Goal: Information Seeking & Learning: Learn about a topic

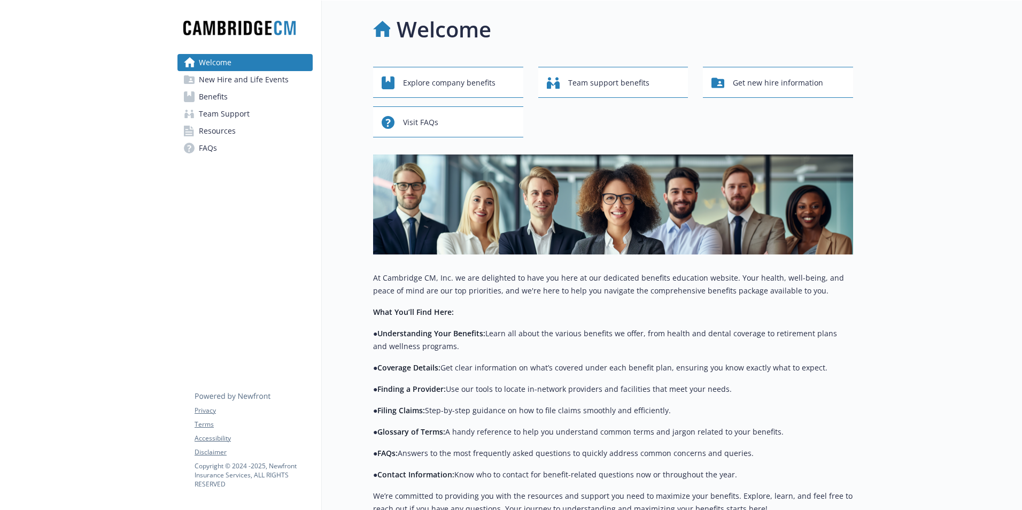
click at [422, 79] on span "Explore company benefits" at bounding box center [449, 83] width 92 height 20
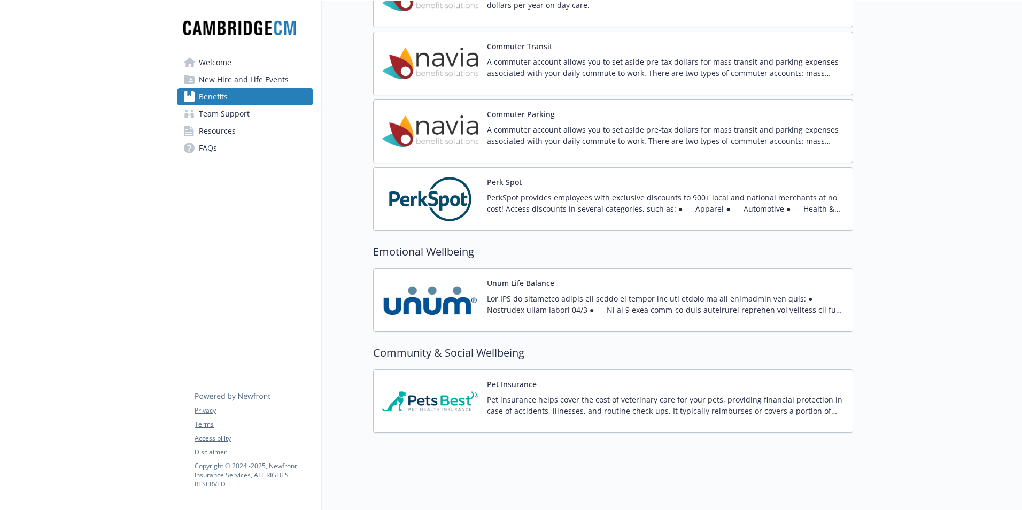
scroll to position [1347, 0]
click at [278, 119] on link "Team Support" at bounding box center [244, 113] width 135 height 17
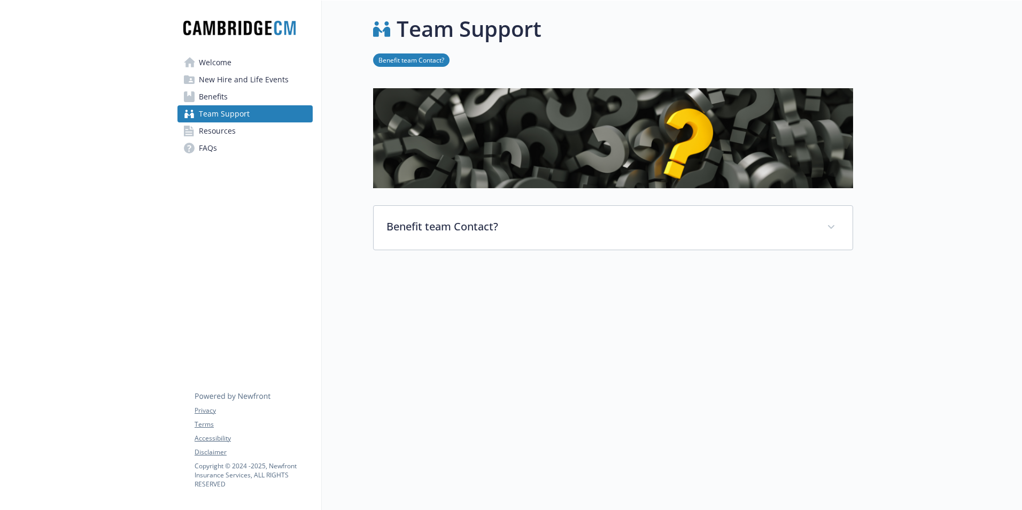
scroll to position [9, 0]
click at [273, 139] on link "FAQs" at bounding box center [244, 147] width 135 height 17
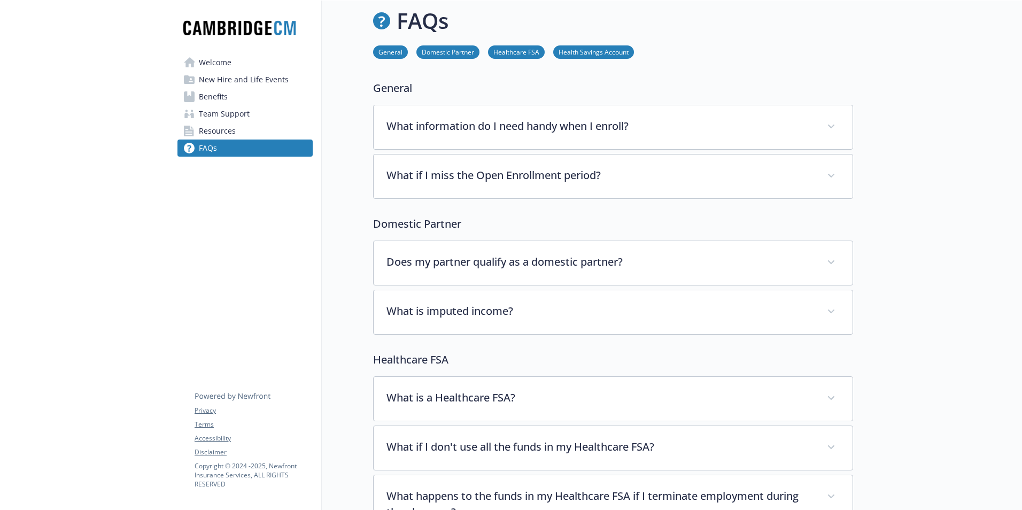
click at [273, 133] on link "Resources" at bounding box center [244, 130] width 135 height 17
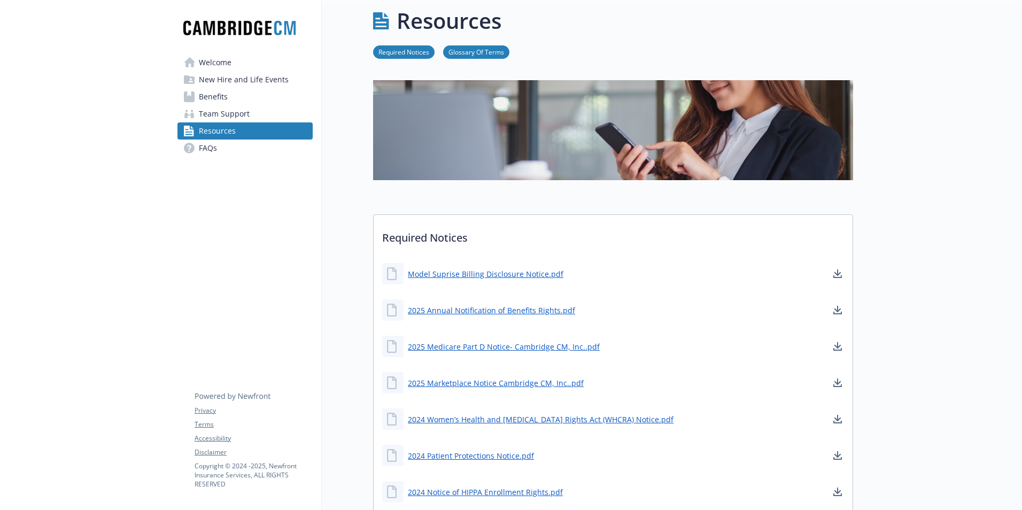
click at [281, 58] on link "Welcome" at bounding box center [244, 62] width 135 height 17
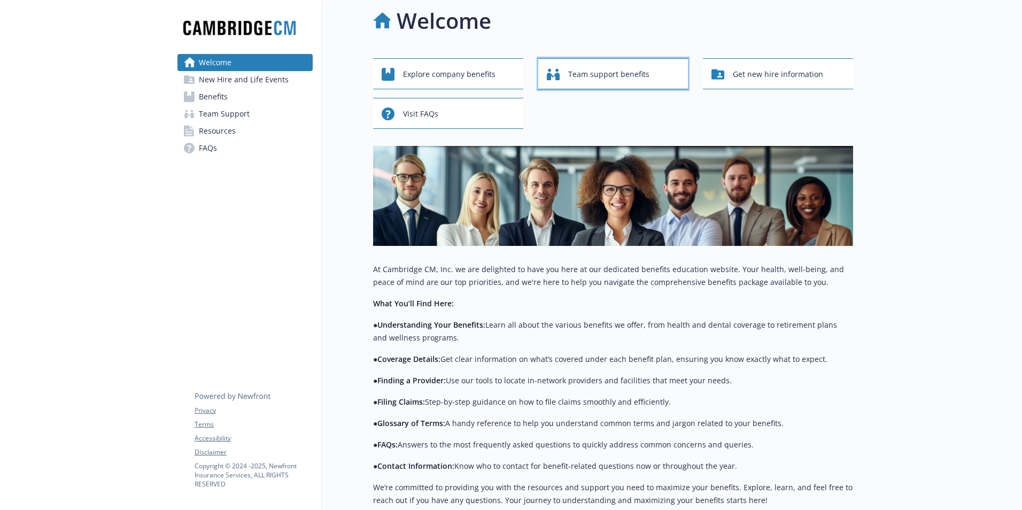
click at [633, 80] on span "Team support benefits" at bounding box center [608, 74] width 81 height 20
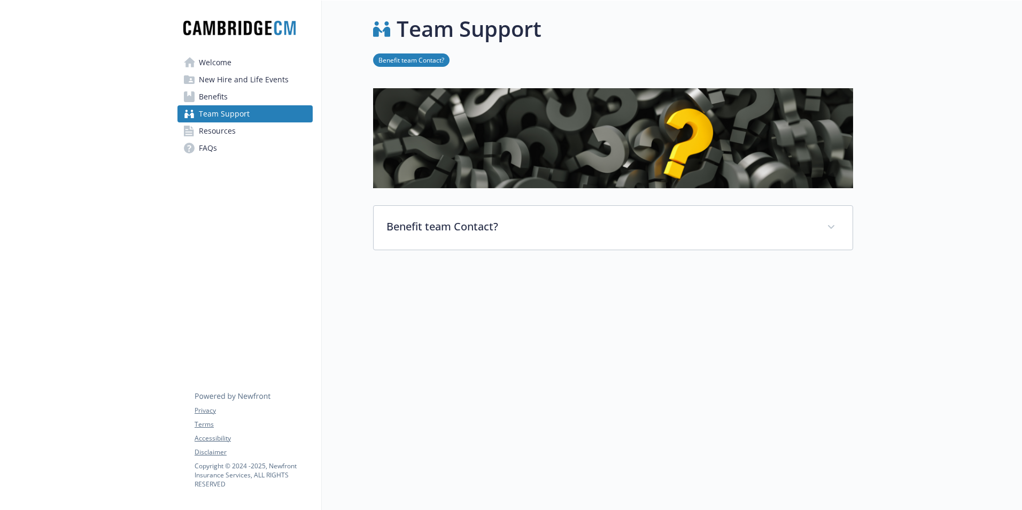
click at [237, 73] on span "New Hire and Life Events" at bounding box center [244, 79] width 90 height 17
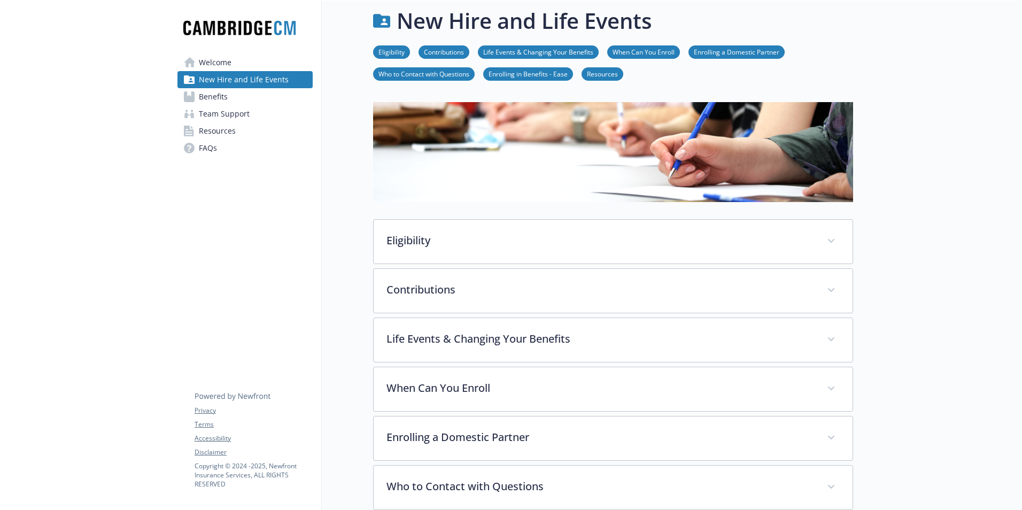
click at [243, 96] on link "Benefits" at bounding box center [244, 96] width 135 height 17
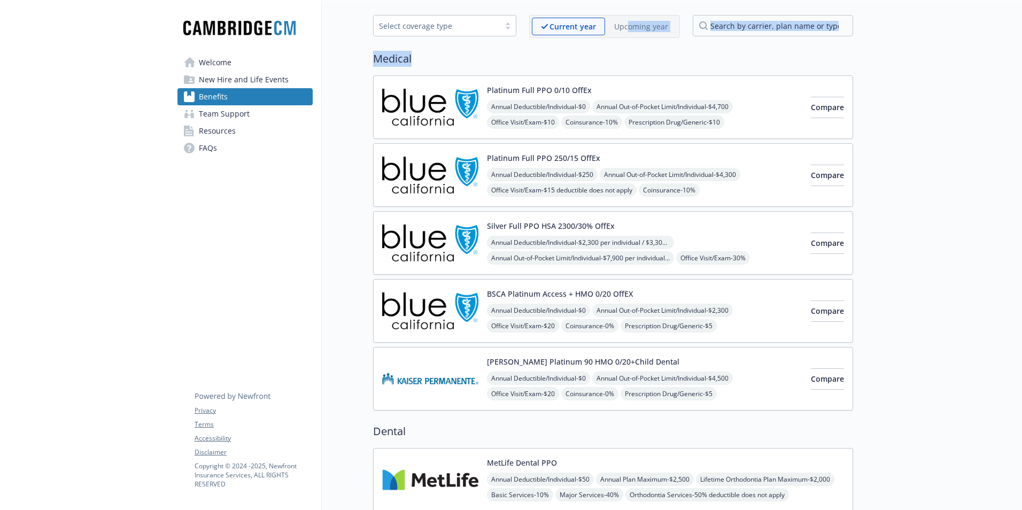
scroll to position [62, 0]
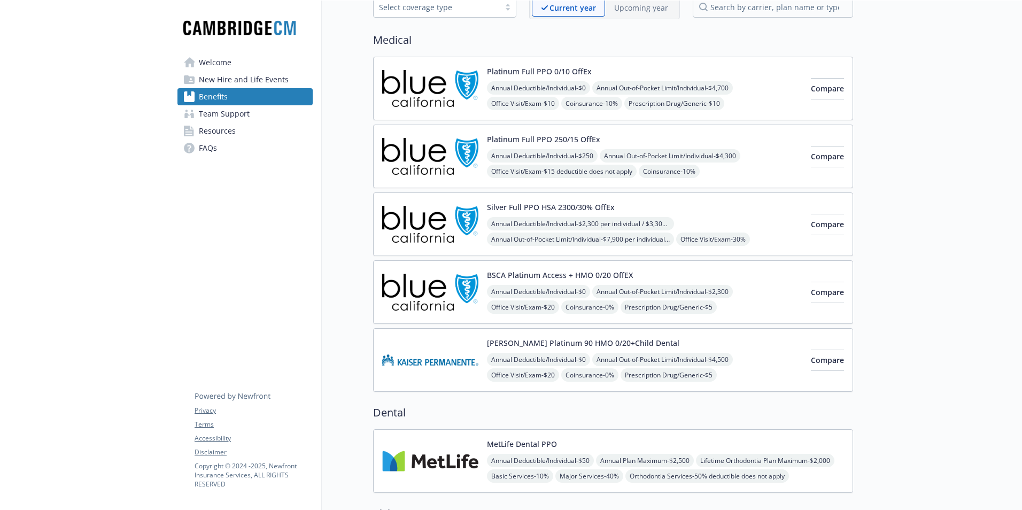
click at [797, 118] on div "Platinum Full PPO 0/10 OffEx Annual Deductible/Individual - $0 Annual Out-of-Po…" at bounding box center [613, 89] width 480 height 64
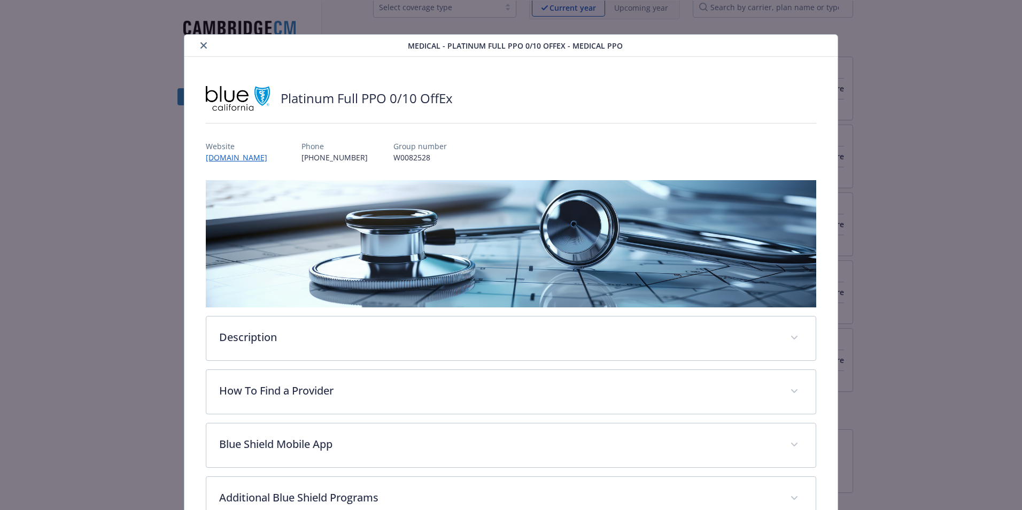
scroll to position [32, 0]
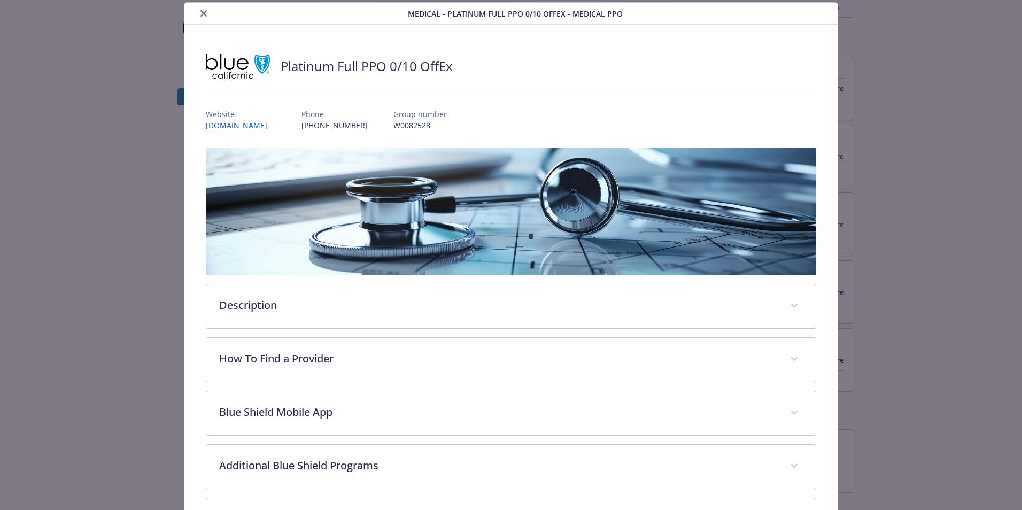
drag, startPoint x: 797, startPoint y: 118, endPoint x: 723, endPoint y: 224, distance: 130.5
click at [804, 118] on body "Skip to main content Welcome New Hire and Life Events Benefits Team Support Res…" at bounding box center [511, 255] width 1022 height 510
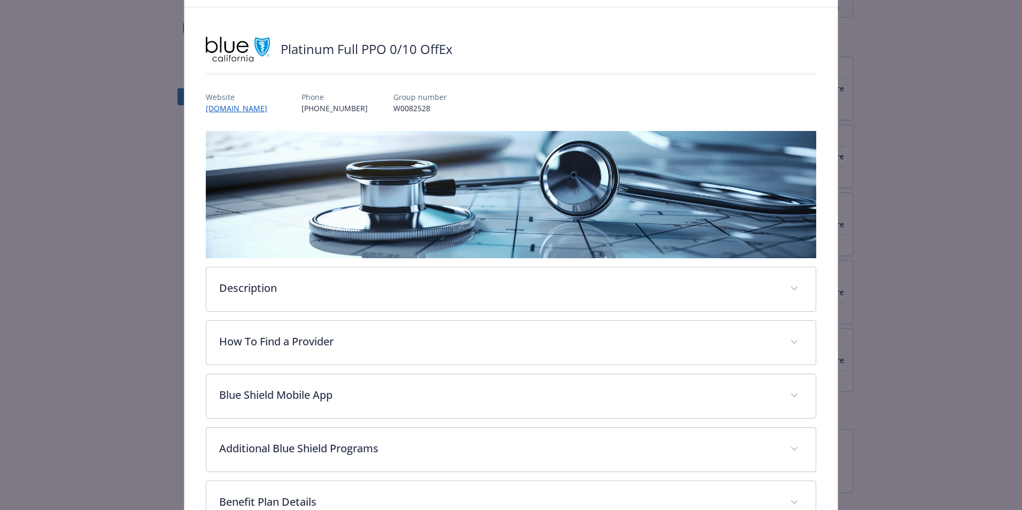
scroll to position [0, 0]
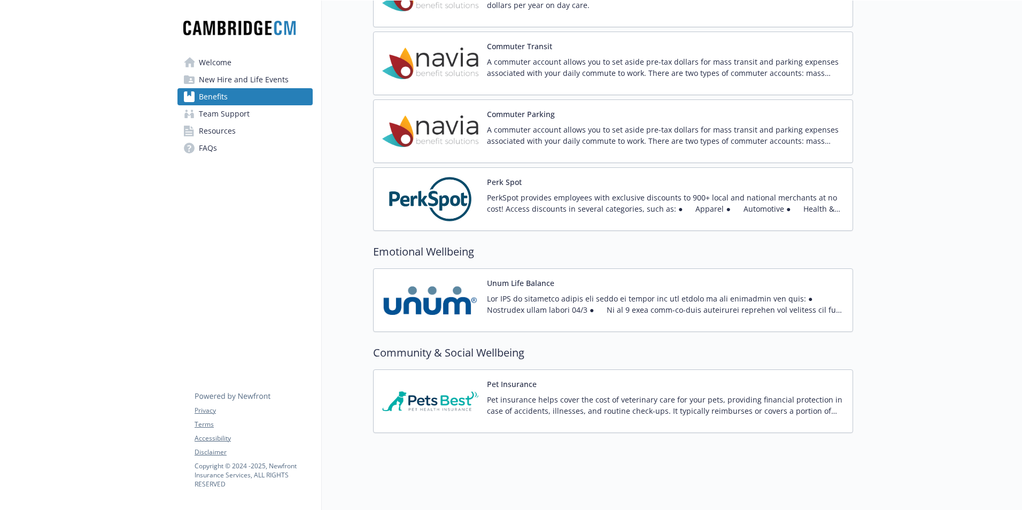
click at [435, 389] on img at bounding box center [430, 400] width 96 height 45
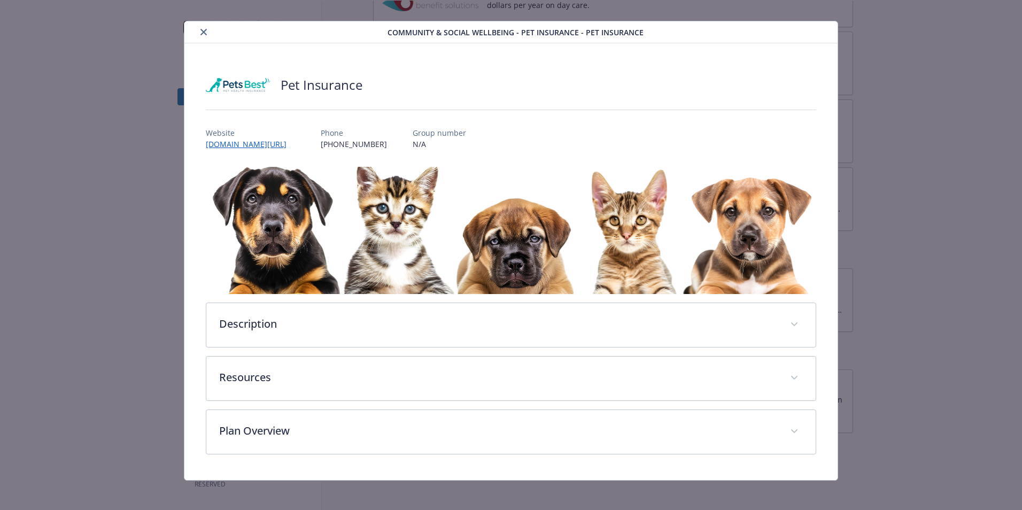
scroll to position [17, 0]
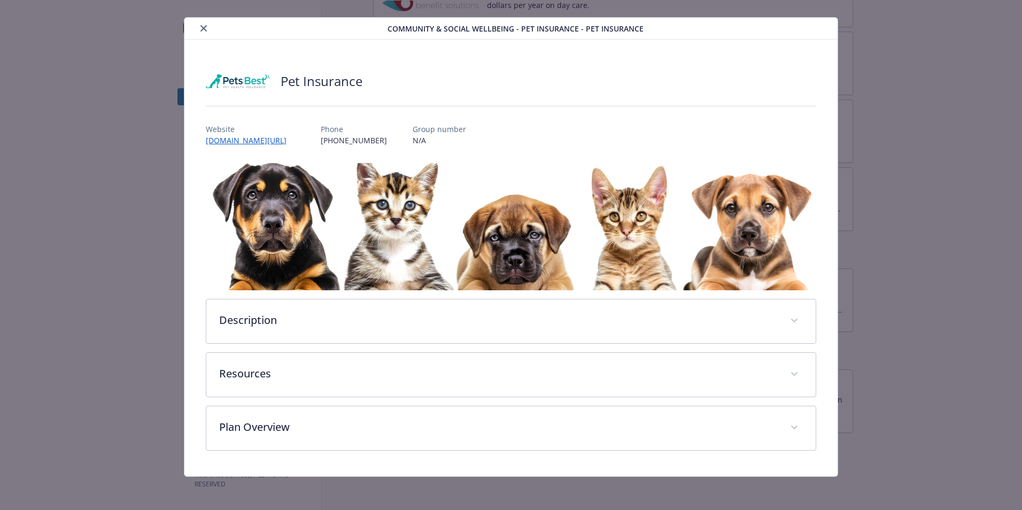
click at [255, 146] on div "Pet Insurance Website [DOMAIN_NAME][URL] Phone [PHONE_NUMBER] Group number N/A …" at bounding box center [511, 257] width 610 height 385
